Goal: Information Seeking & Learning: Learn about a topic

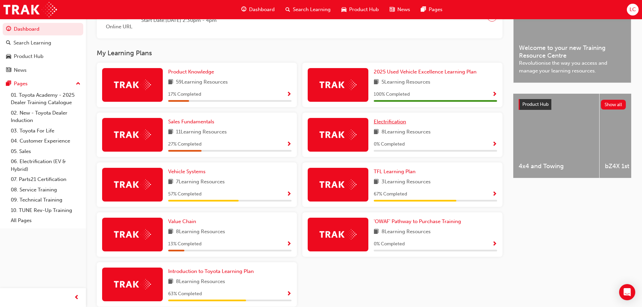
scroll to position [202, 0]
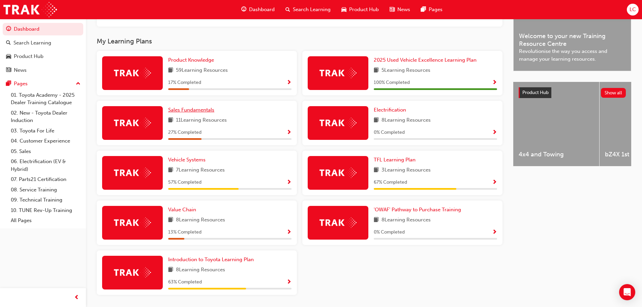
click at [195, 111] on span "Sales Fundamentals" at bounding box center [191, 110] width 46 height 6
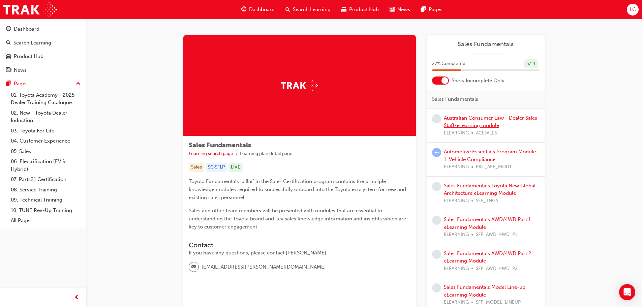
click at [488, 118] on link "Australian Consumer Law - Dealer Sales Staff-eLearning module" at bounding box center [490, 122] width 93 height 14
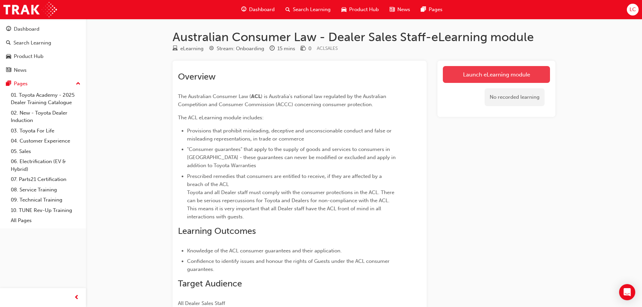
click at [476, 71] on link "Launch eLearning module" at bounding box center [496, 74] width 107 height 17
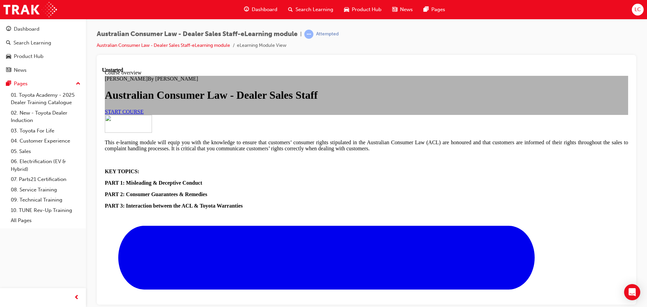
click at [144, 114] on link "START COURSE" at bounding box center [124, 111] width 39 height 6
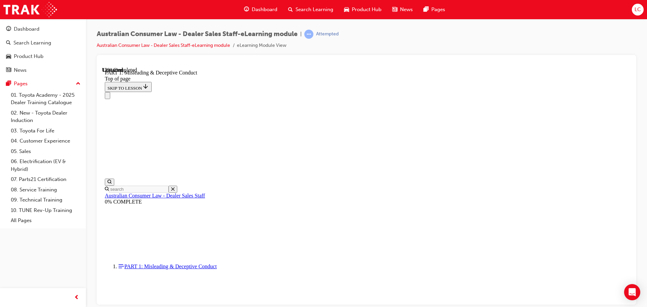
scroll to position [425, 0]
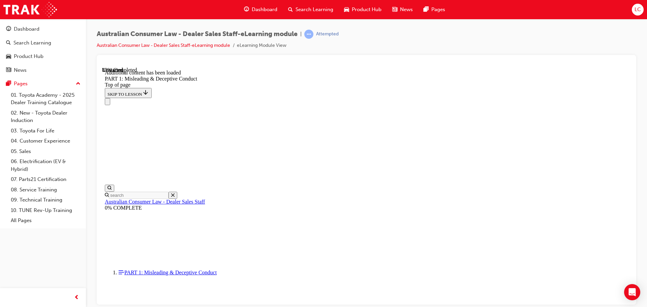
scroll to position [737, 0]
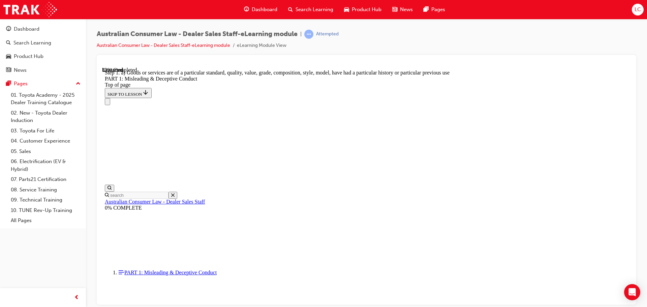
scroll to position [775, 0]
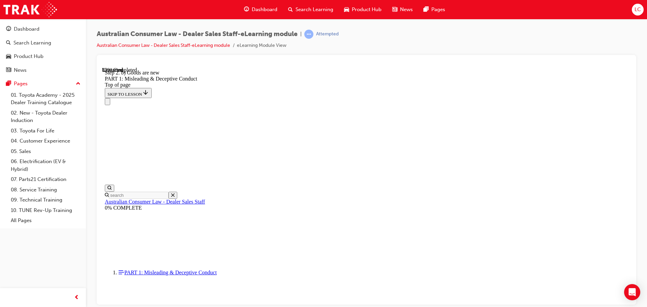
drag, startPoint x: 583, startPoint y: 152, endPoint x: 486, endPoint y: 130, distance: 99.8
